Goal: Navigation & Orientation: Find specific page/section

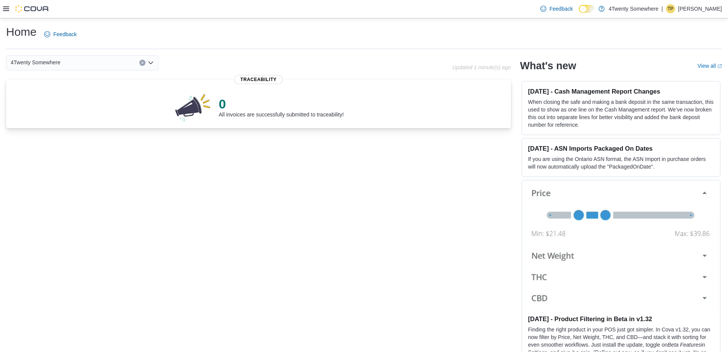
click at [23, 32] on h1 "Home" at bounding box center [21, 31] width 30 height 15
click at [238, 90] on div "0 All invoices are successfully submitted to traceability!" at bounding box center [258, 105] width 493 height 34
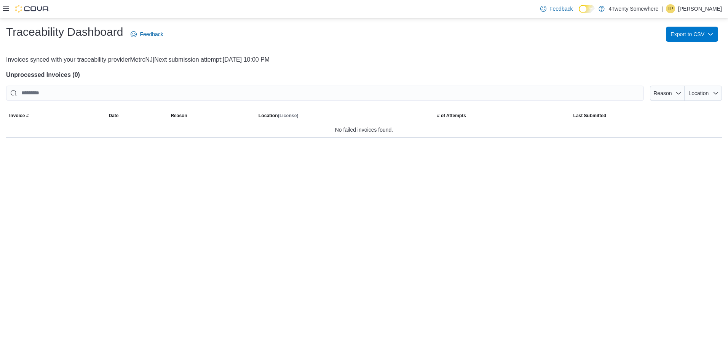
click at [3, 1] on div at bounding box center [26, 9] width 46 height 18
click at [3, 6] on icon at bounding box center [6, 9] width 6 height 6
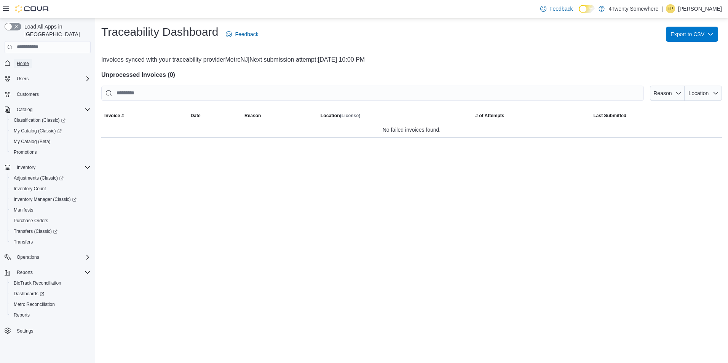
click at [23, 61] on span "Home" at bounding box center [23, 64] width 12 height 6
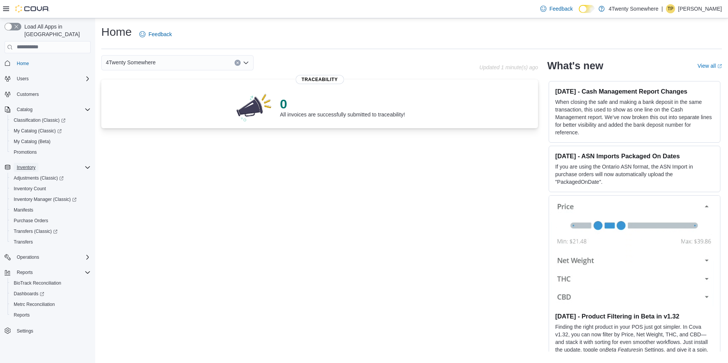
click at [27, 165] on span "Inventory" at bounding box center [26, 168] width 19 height 6
click at [29, 165] on span "Inventory" at bounding box center [26, 168] width 19 height 6
click at [32, 254] on span "Operations" at bounding box center [28, 257] width 22 height 6
click at [34, 265] on span "Cash Management" at bounding box center [33, 268] width 38 height 6
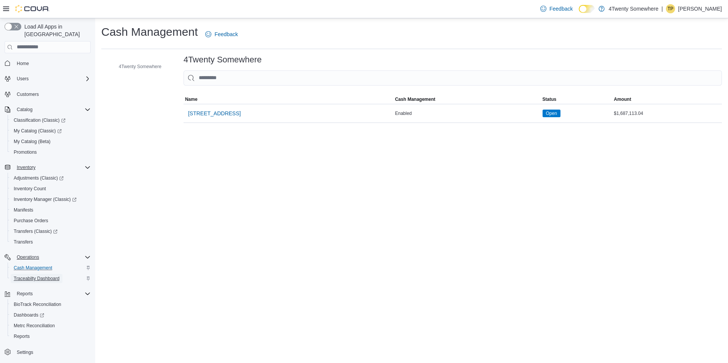
click at [39, 276] on span "Traceabilty Dashboard" at bounding box center [37, 279] width 46 height 6
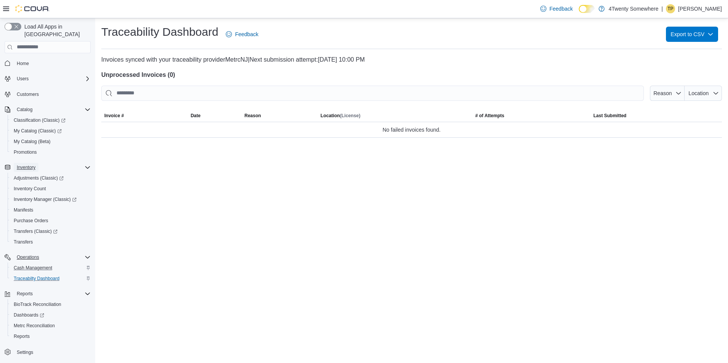
click at [27, 165] on span "Inventory" at bounding box center [26, 168] width 19 height 6
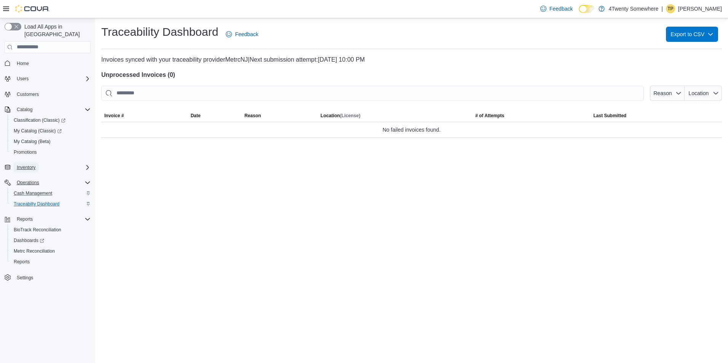
click at [27, 165] on span "Inventory" at bounding box center [26, 168] width 19 height 6
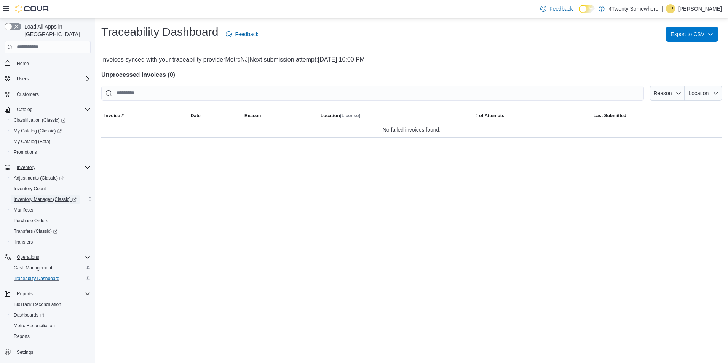
click at [34, 197] on span "Inventory Manager (Classic)" at bounding box center [45, 200] width 63 height 6
click at [22, 61] on span "Home" at bounding box center [23, 64] width 12 height 6
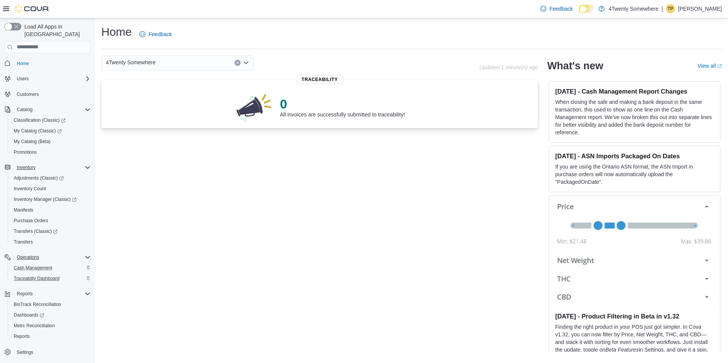
click at [15, 25] on button "button" at bounding box center [13, 27] width 17 height 8
click at [24, 60] on span "Home" at bounding box center [23, 63] width 12 height 9
click at [210, 67] on div "4Twenty Somewhere" at bounding box center [177, 62] width 152 height 15
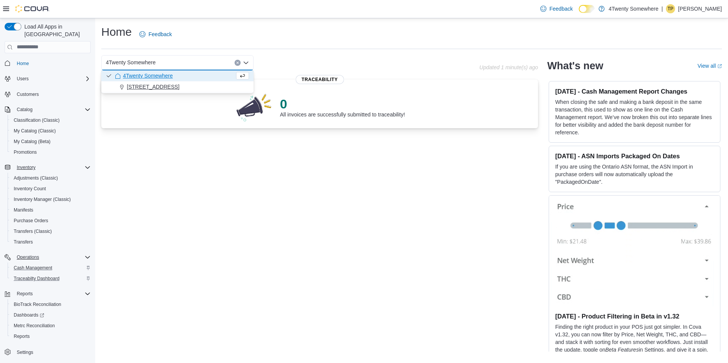
click at [224, 88] on div "[STREET_ADDRESS]" at bounding box center [182, 87] width 134 height 8
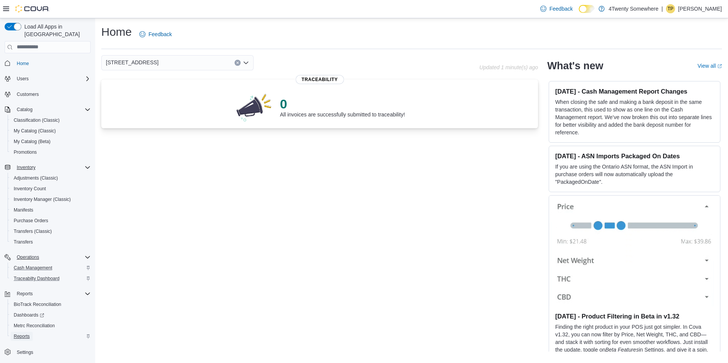
click at [25, 334] on span "Reports" at bounding box center [22, 337] width 16 height 6
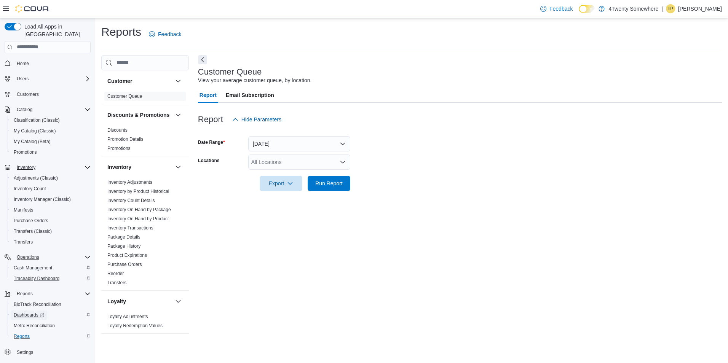
click at [32, 312] on span "Dashboards" at bounding box center [29, 315] width 30 height 6
click at [39, 302] on span "BioTrack Reconciliation" at bounding box center [38, 305] width 48 height 6
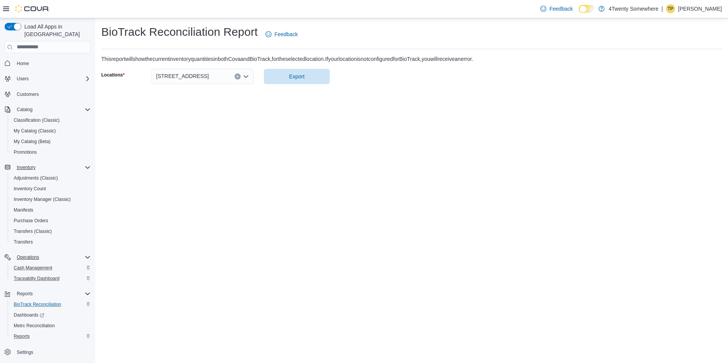
click at [55, 59] on span "Home" at bounding box center [52, 64] width 77 height 10
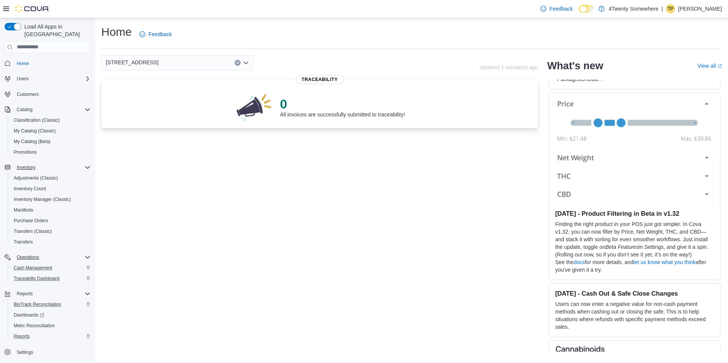
scroll to position [114, 0]
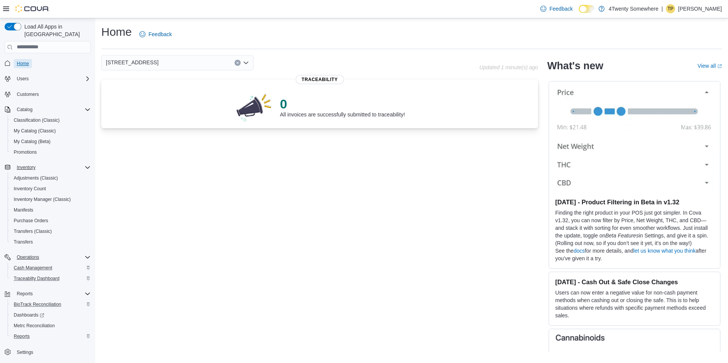
click at [24, 61] on span "Home" at bounding box center [23, 64] width 12 height 6
click at [4, 8] on icon at bounding box center [6, 9] width 6 height 6
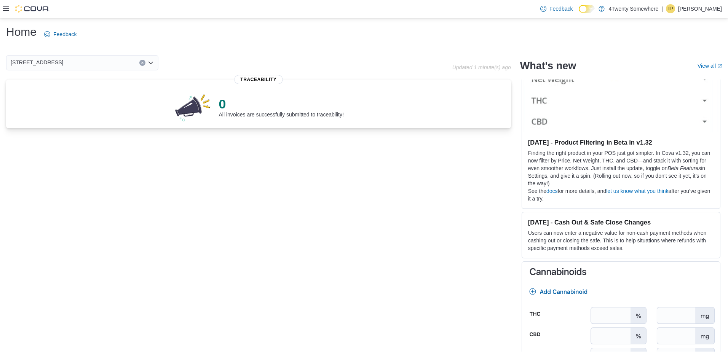
scroll to position [175, 0]
